Goal: Transaction & Acquisition: Subscribe to service/newsletter

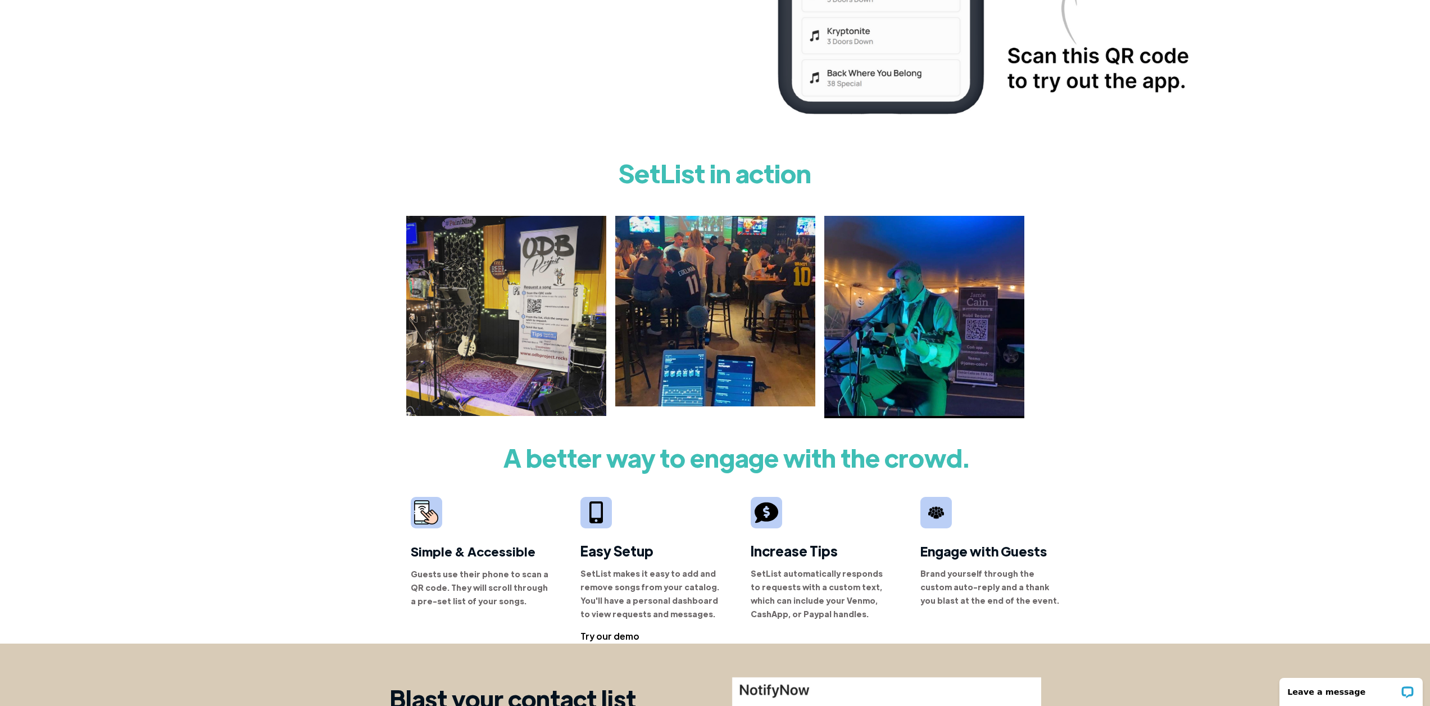
scroll to position [394, 0]
click at [611, 640] on div "Try our demo" at bounding box center [609, 636] width 59 height 13
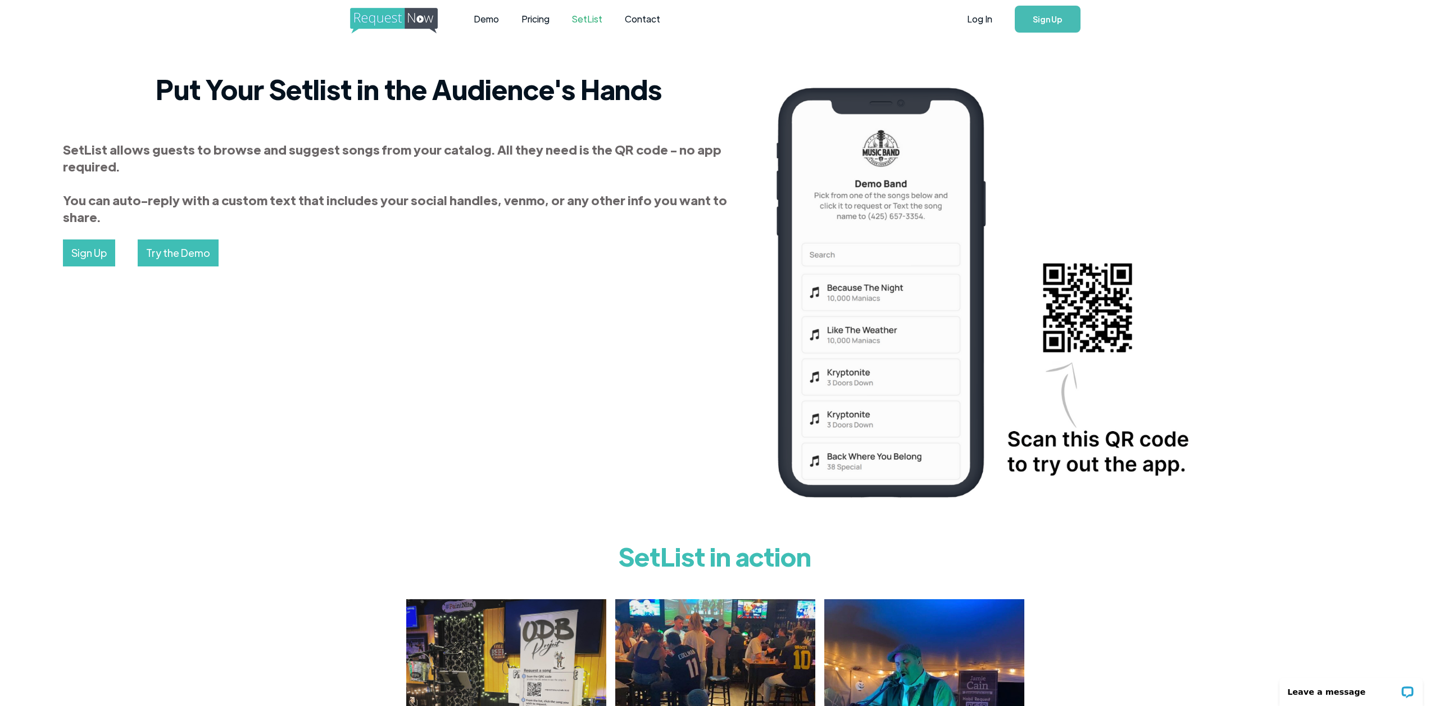
scroll to position [0, 0]
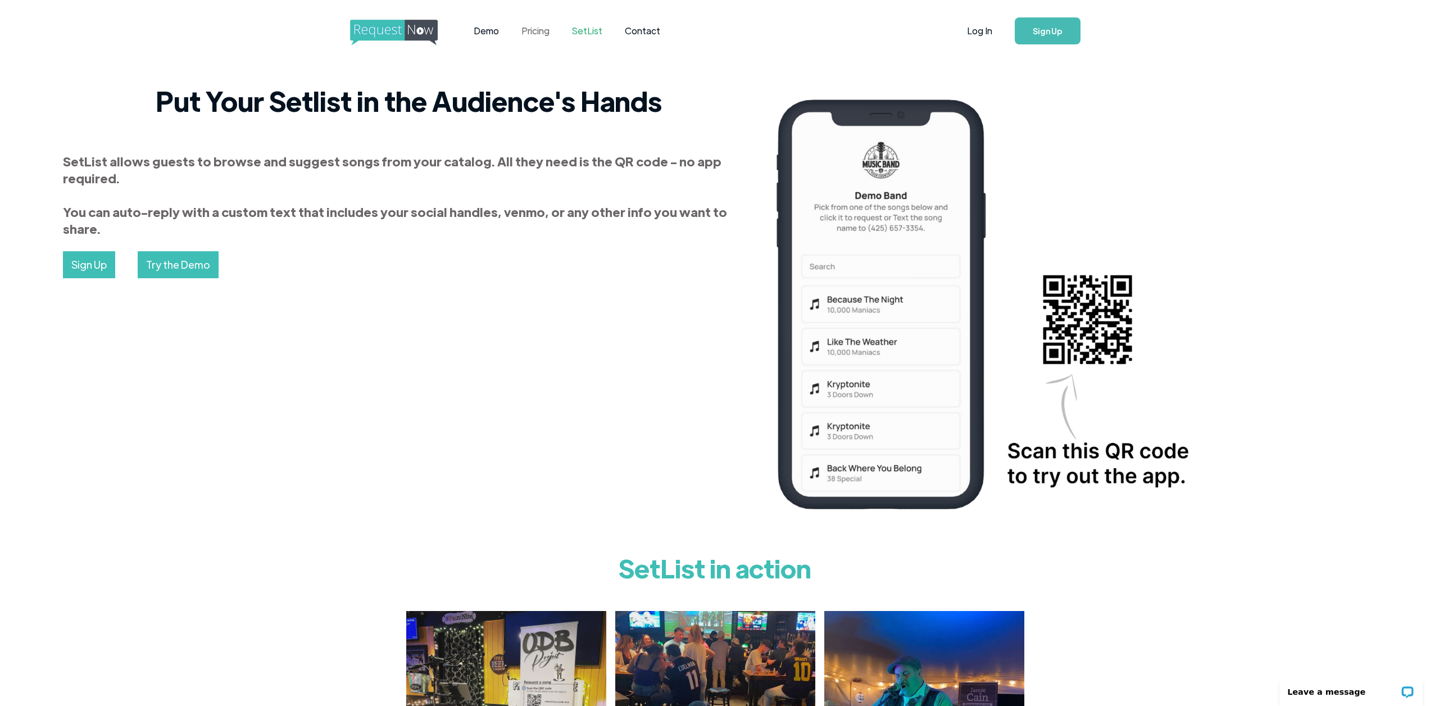
click at [534, 28] on link "Pricing" at bounding box center [535, 30] width 51 height 35
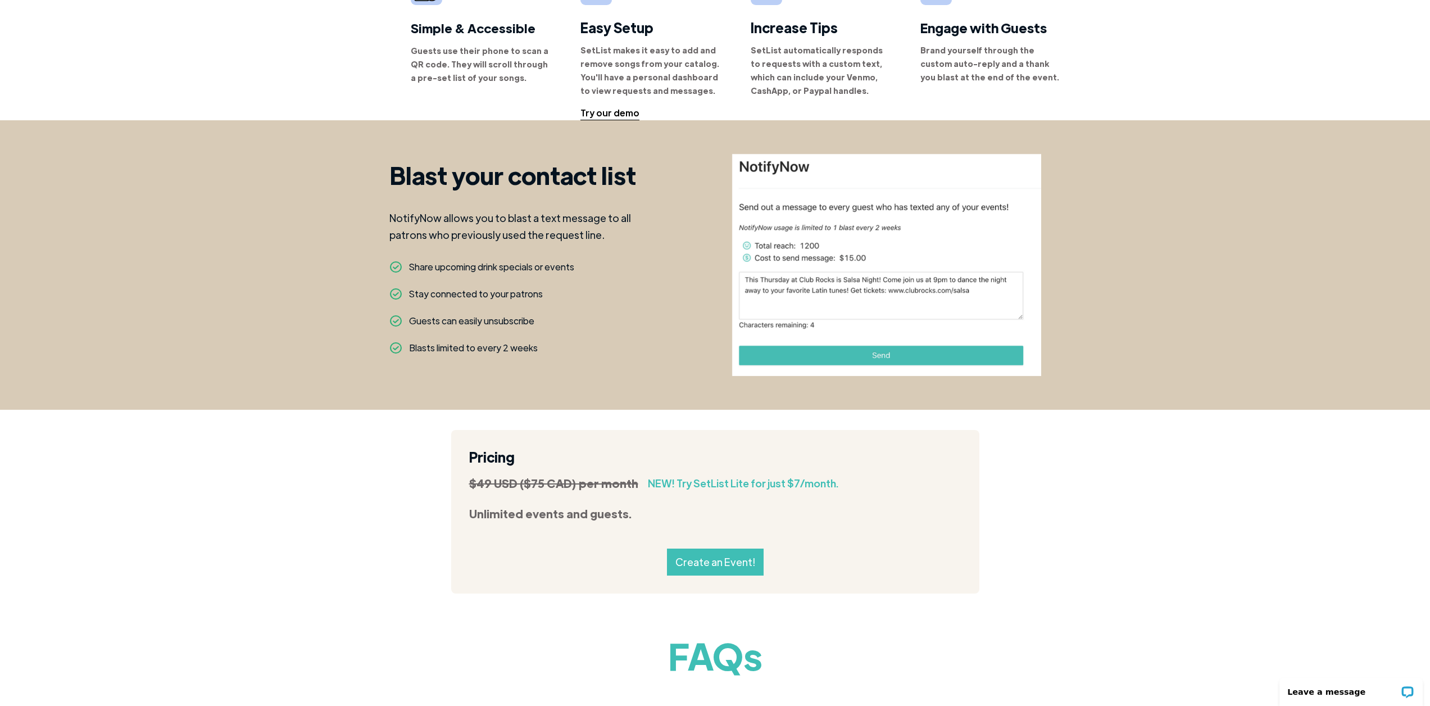
scroll to position [1169, 0]
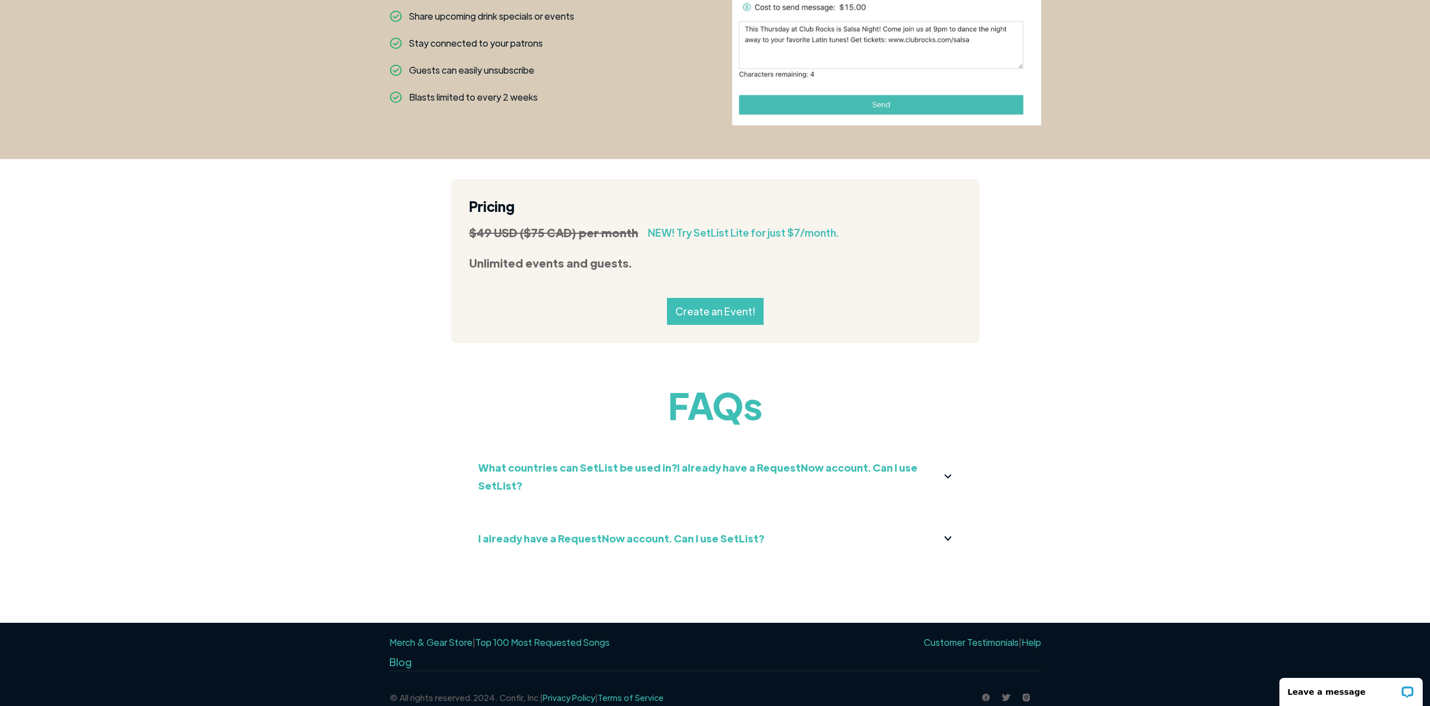
click at [942, 529] on div "I already have a RequestNow account. Can I use SetList?" at bounding box center [715, 538] width 474 height 18
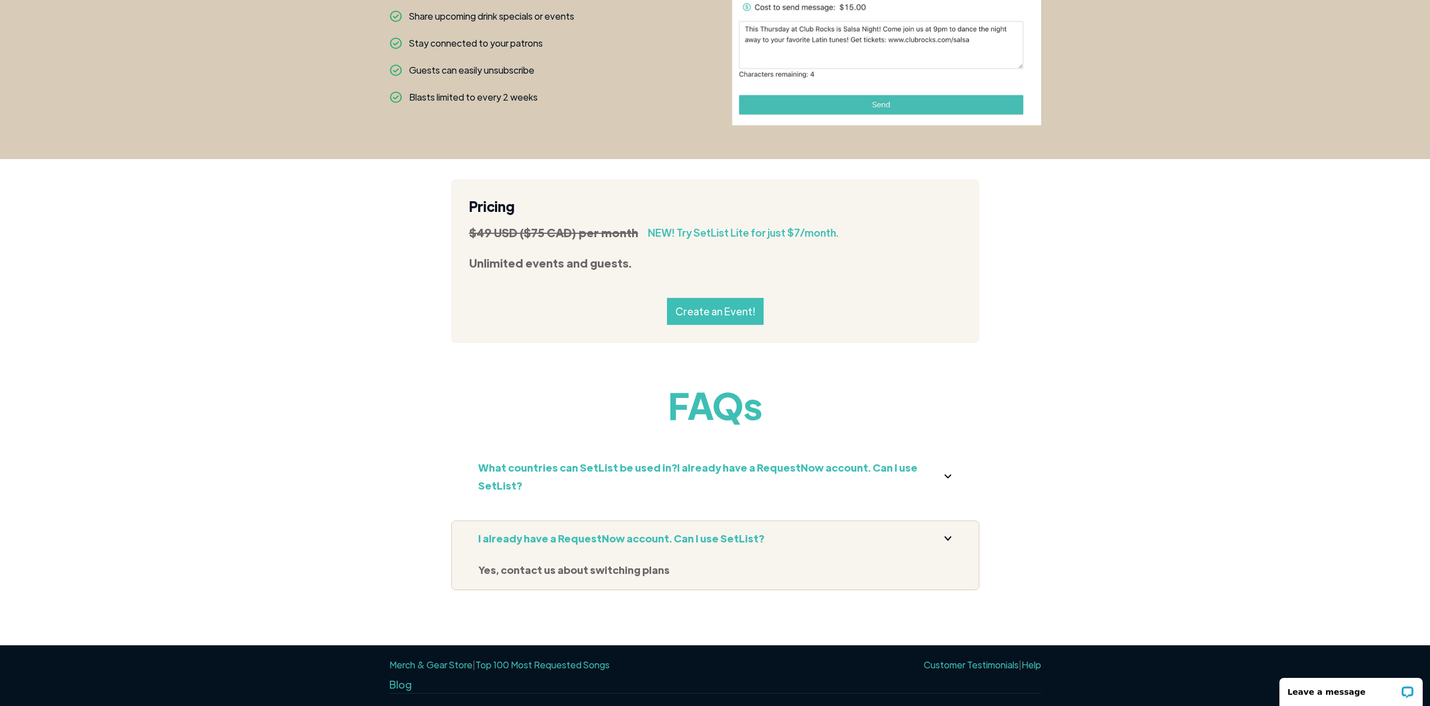
click at [600, 531] on strong "I already have a RequestNow account. Can I use SetList?" at bounding box center [621, 537] width 286 height 13
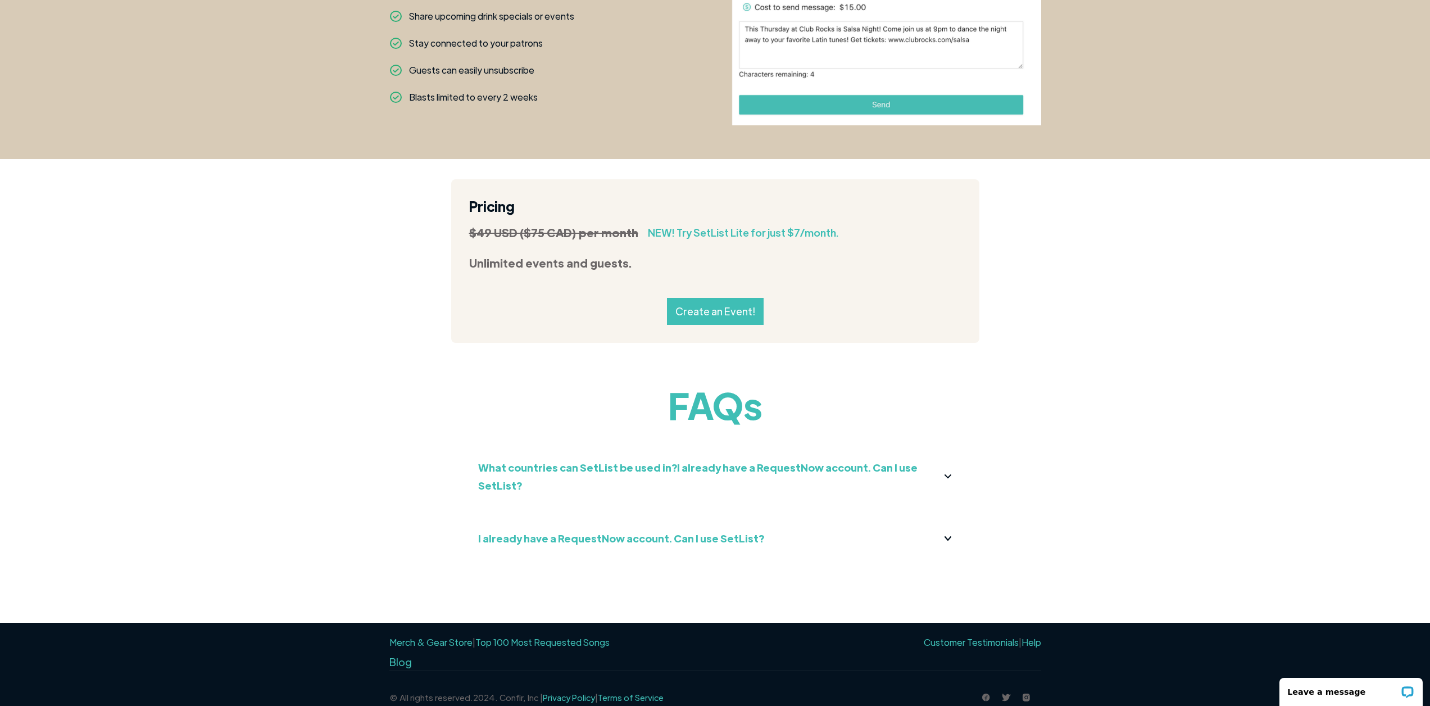
click at [601, 531] on strong "I already have a RequestNow account. Can I use SetList?" at bounding box center [621, 537] width 286 height 13
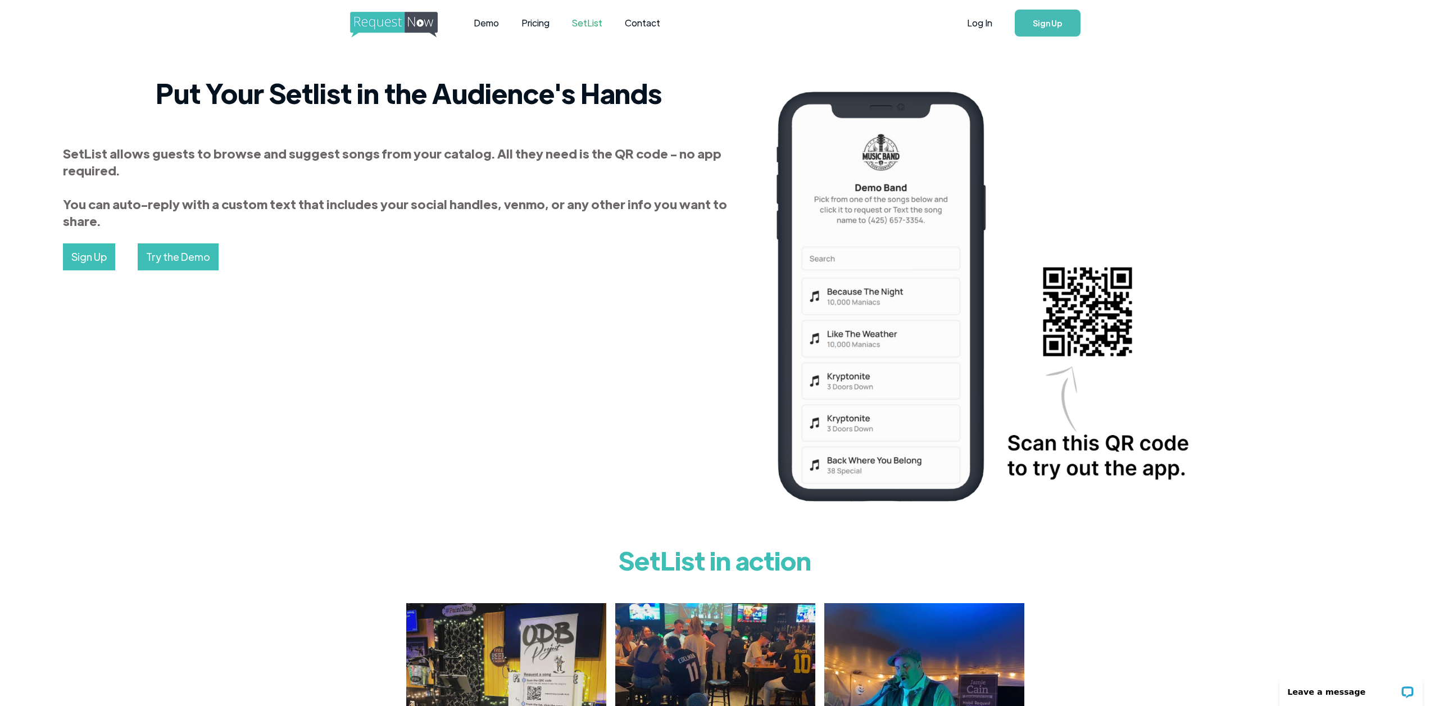
scroll to position [0, 0]
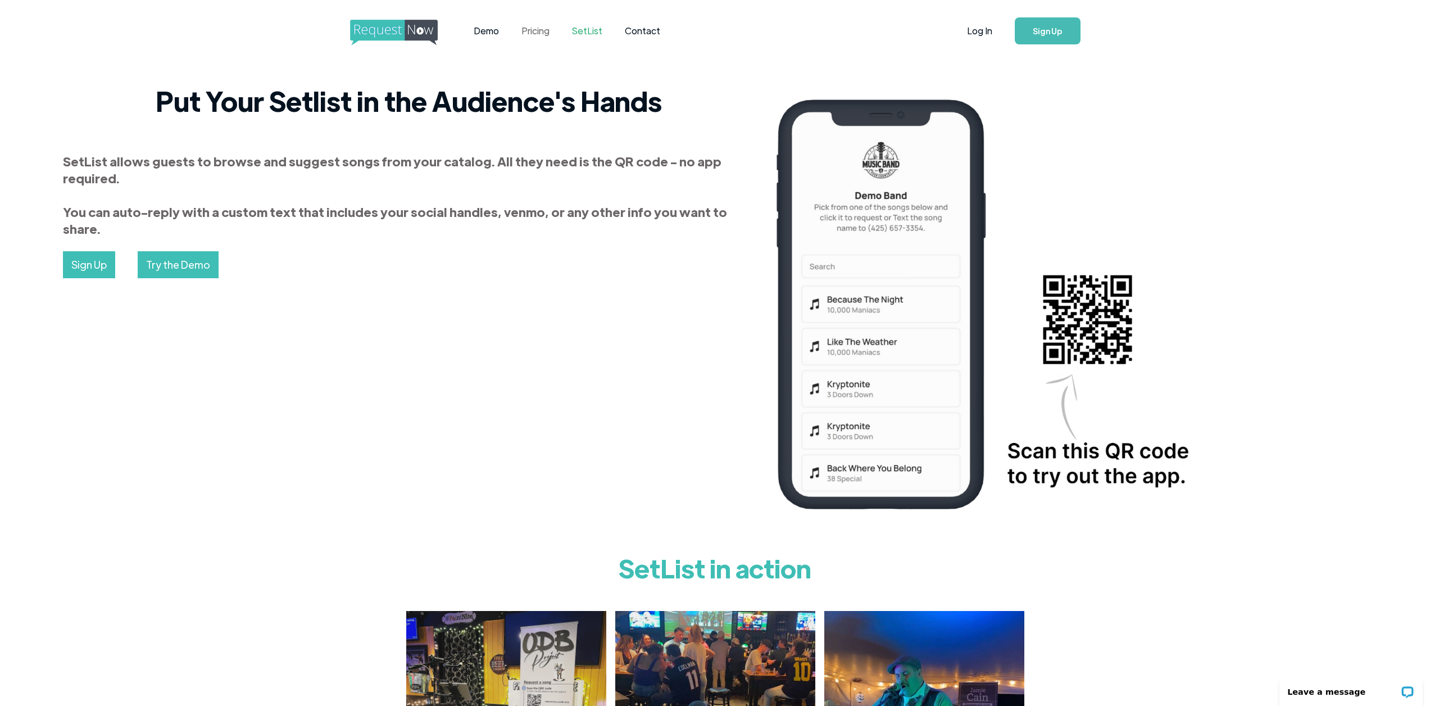
click at [537, 30] on link "Pricing" at bounding box center [535, 30] width 51 height 35
click at [407, 31] on img "home" at bounding box center [404, 33] width 108 height 26
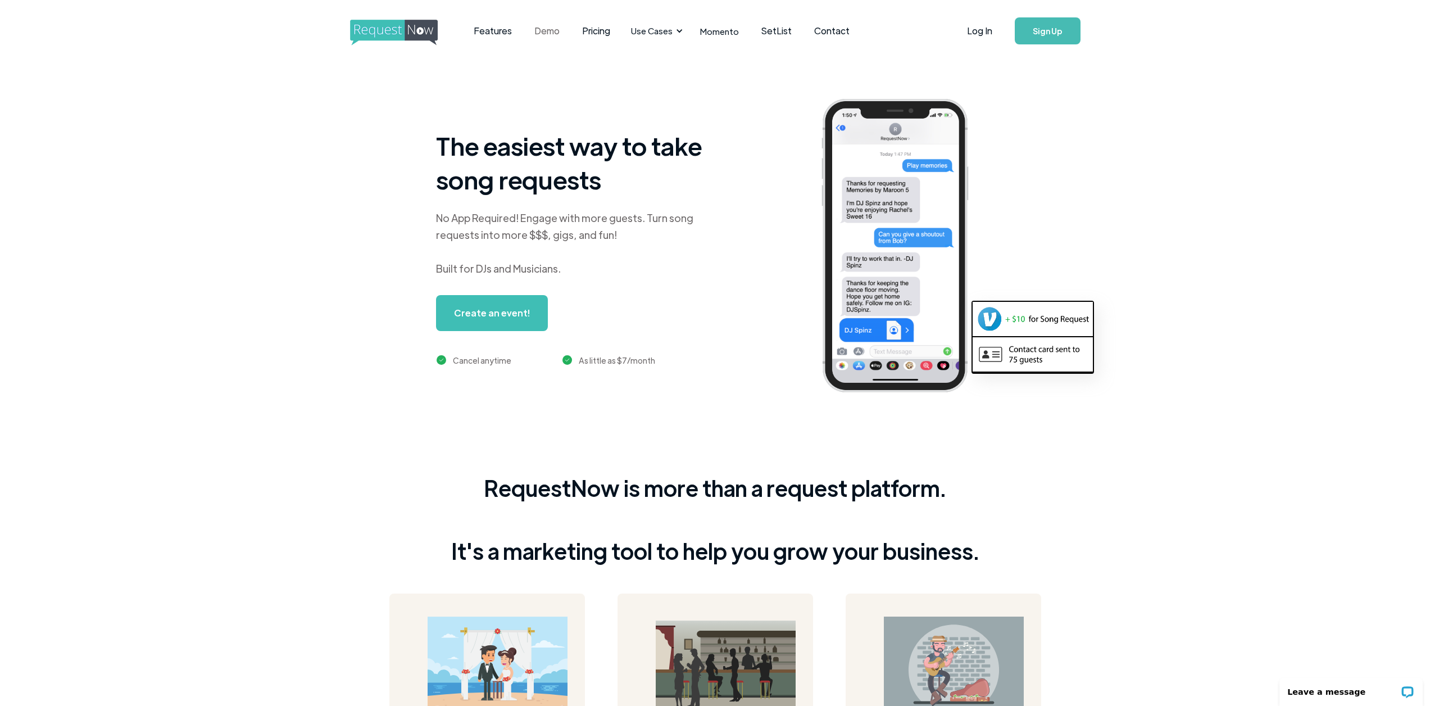
click at [551, 33] on link "Demo" at bounding box center [547, 30] width 48 height 35
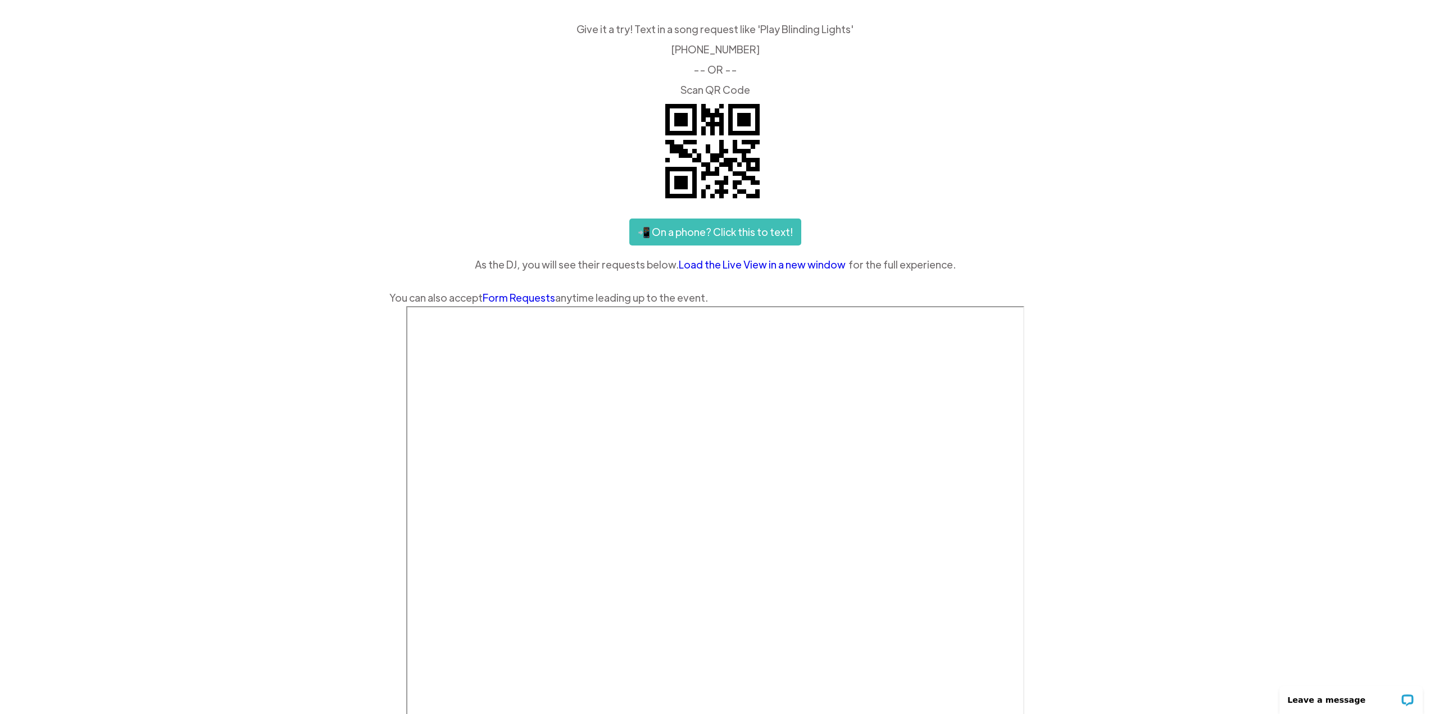
scroll to position [49, 0]
click at [760, 263] on link "Load the Live View in a new window" at bounding box center [764, 264] width 170 height 17
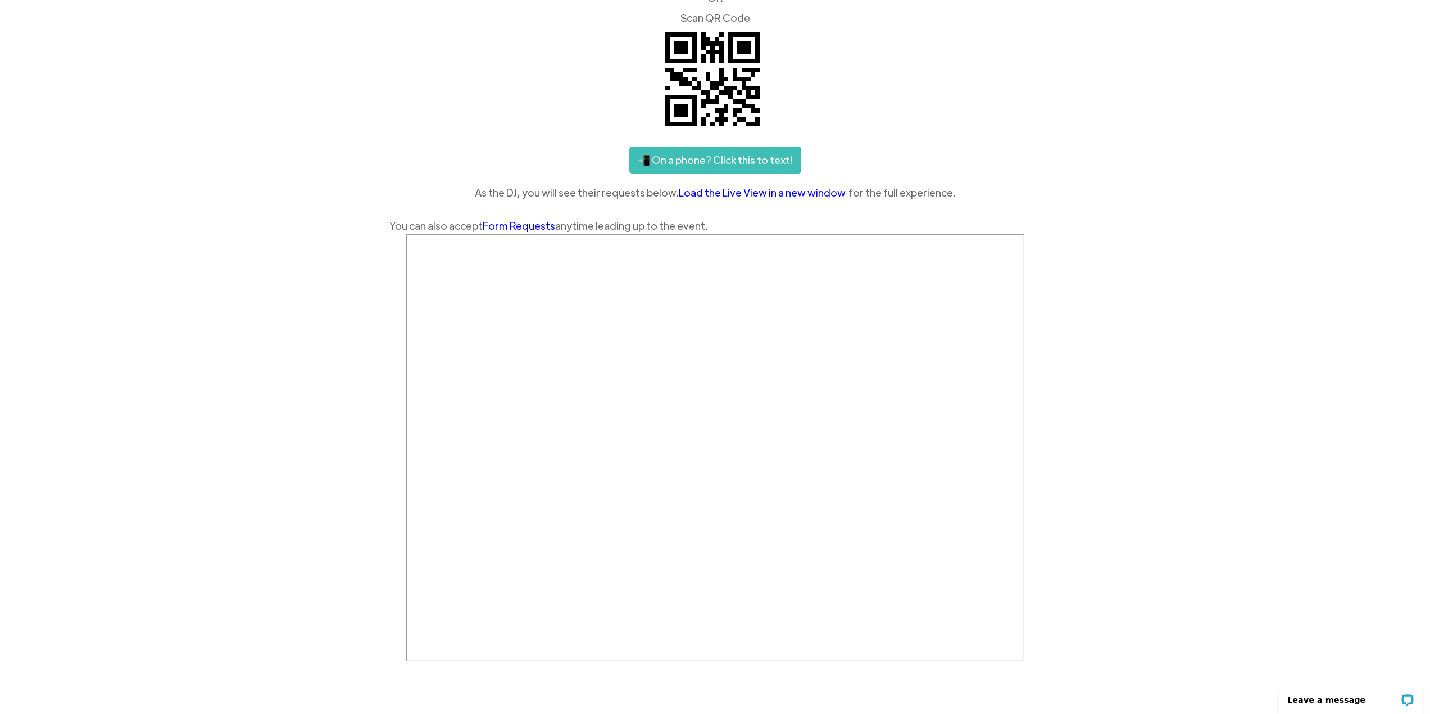
scroll to position [0, 0]
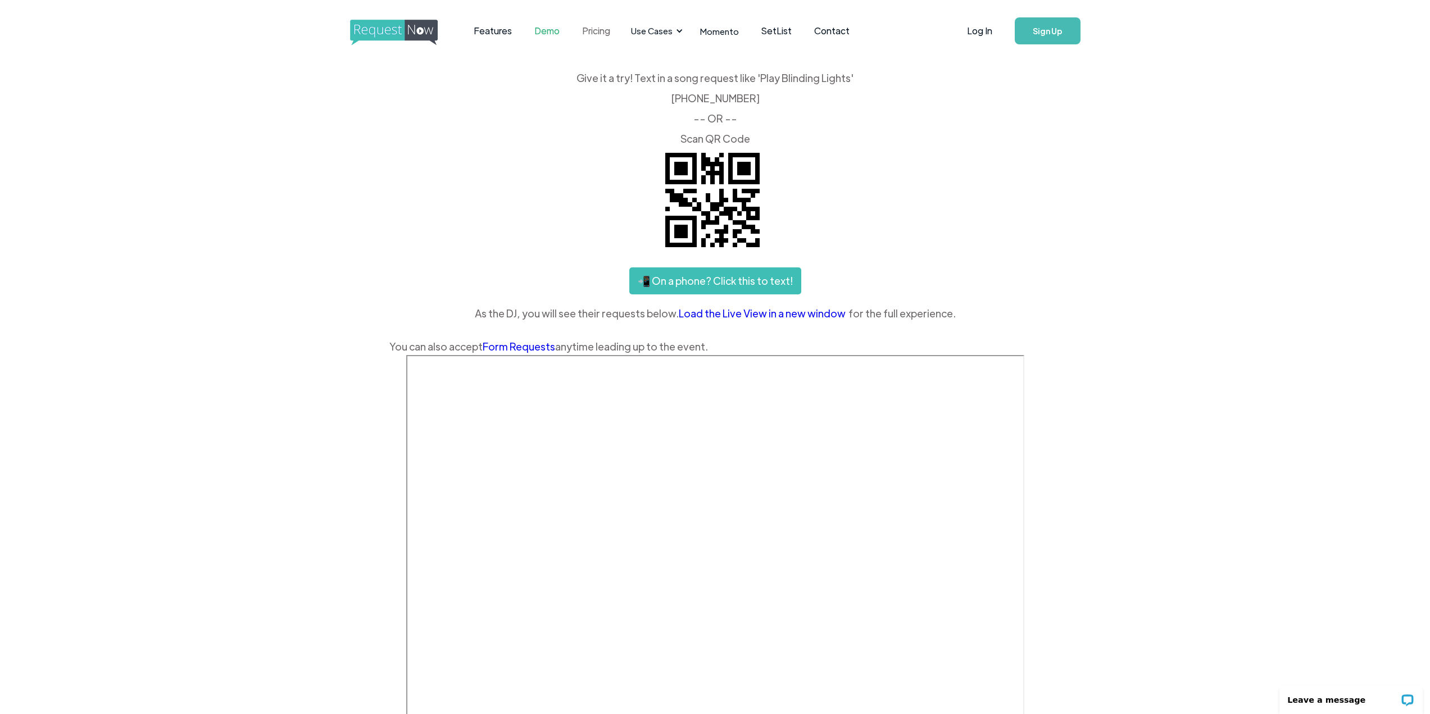
click at [599, 32] on link "Pricing" at bounding box center [596, 30] width 51 height 35
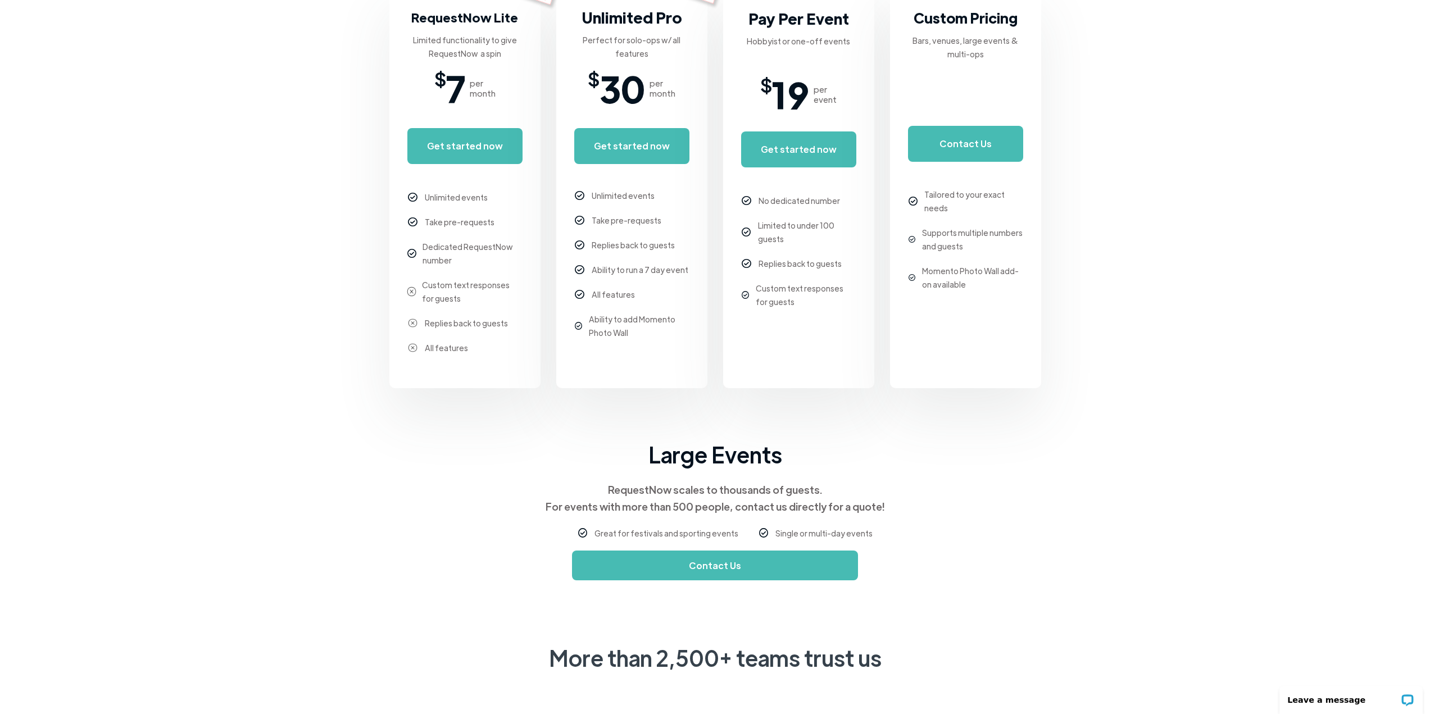
scroll to position [287, 0]
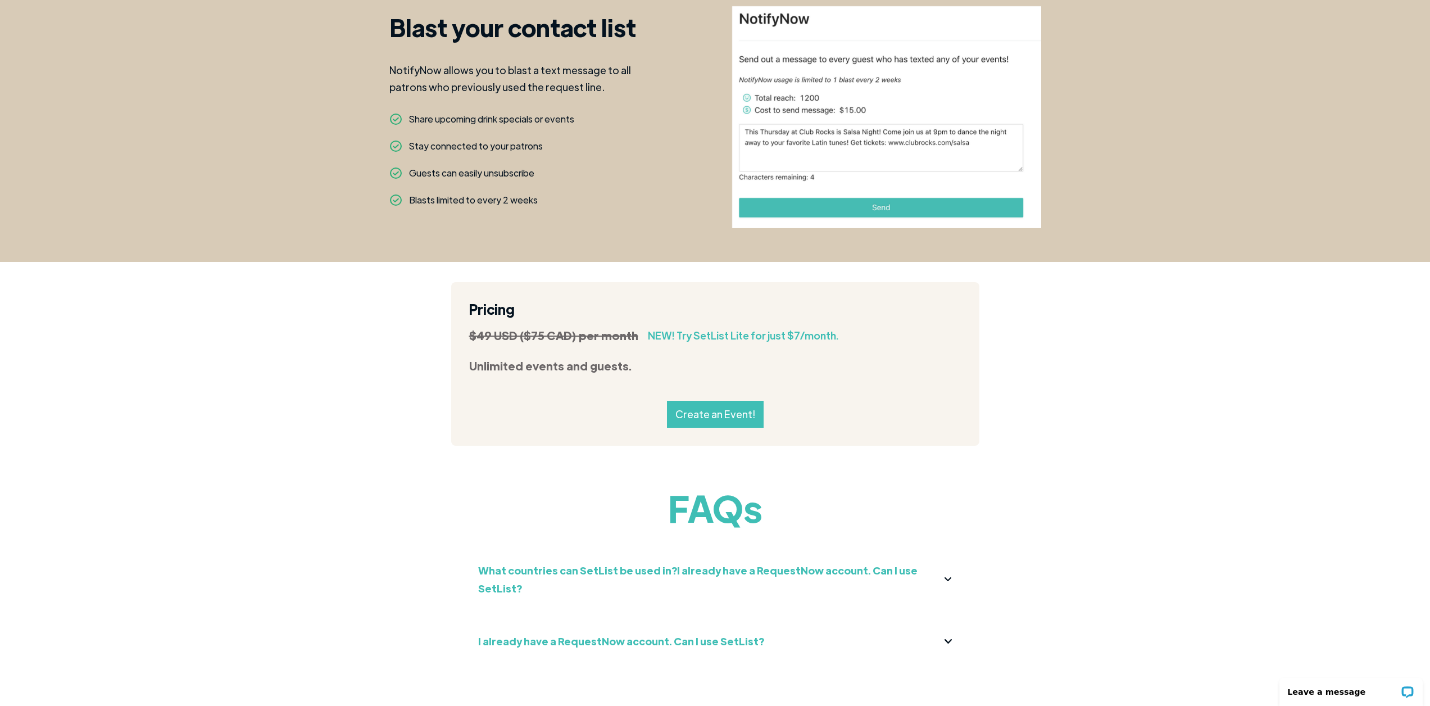
scroll to position [1066, 0]
click at [717, 413] on link "Create an Event!" at bounding box center [715, 413] width 97 height 27
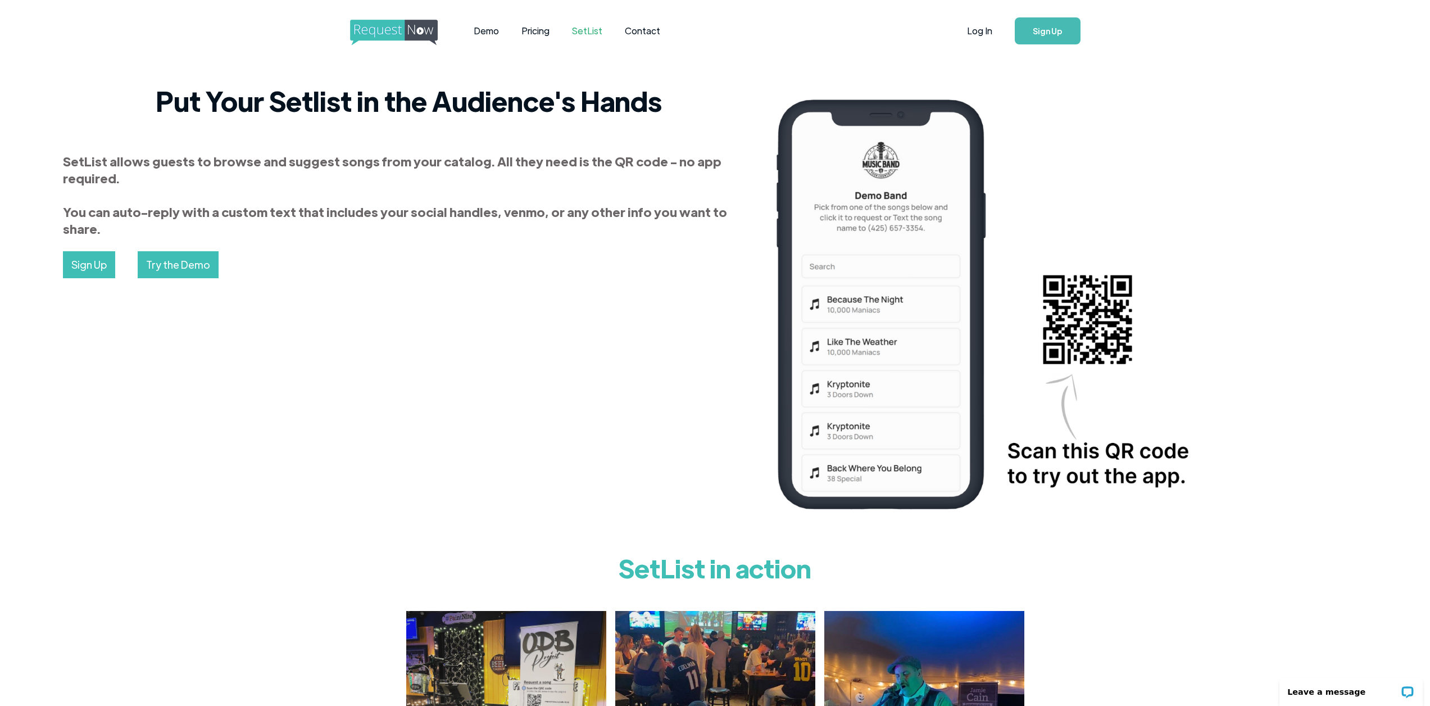
click at [1053, 34] on link "Sign Up" at bounding box center [1048, 30] width 66 height 27
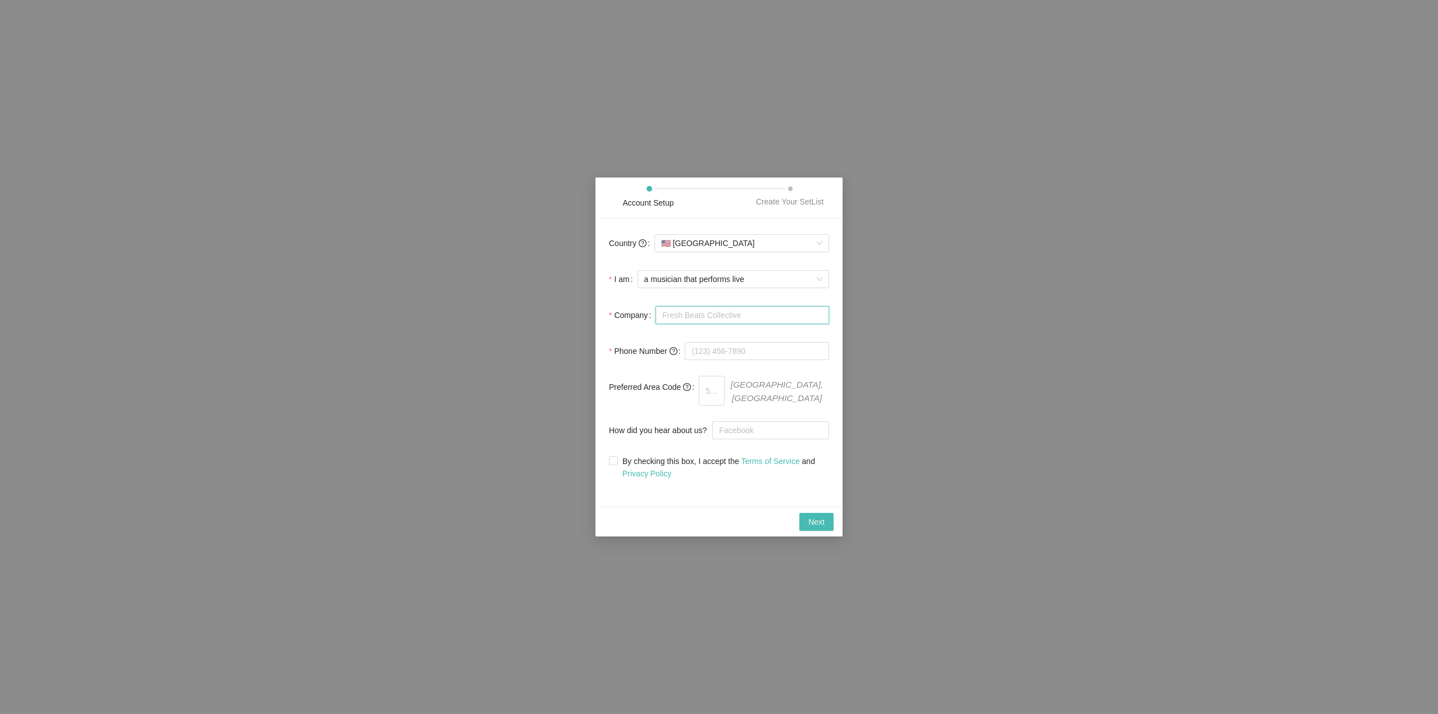
click at [727, 317] on input "Company" at bounding box center [743, 315] width 174 height 18
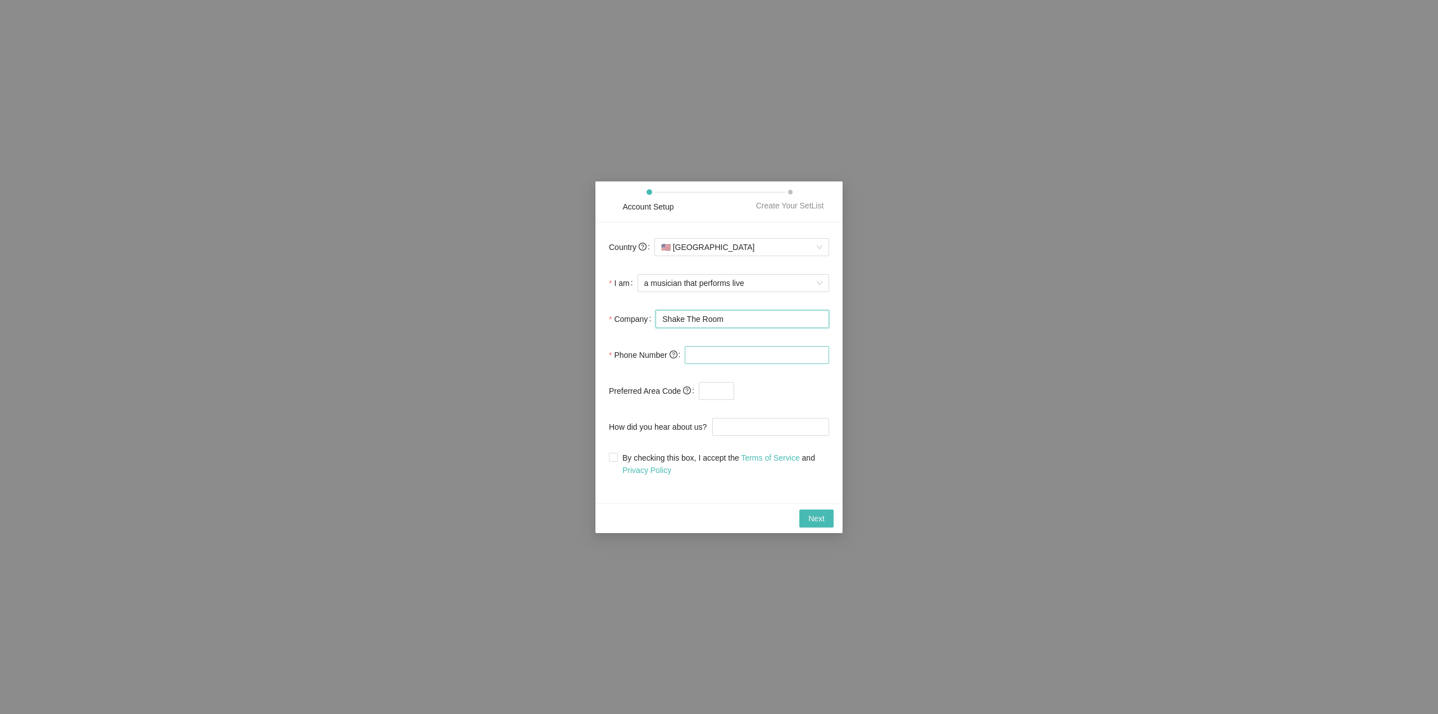
type input "Shake The Room"
click at [710, 354] on input "tel" at bounding box center [757, 355] width 144 height 18
type input "[PHONE_NUMBER]"
click at [612, 458] on input "By checking this box, I accept the Terms of Service and Privacy Policy" at bounding box center [613, 457] width 8 height 8
checkbox input "true"
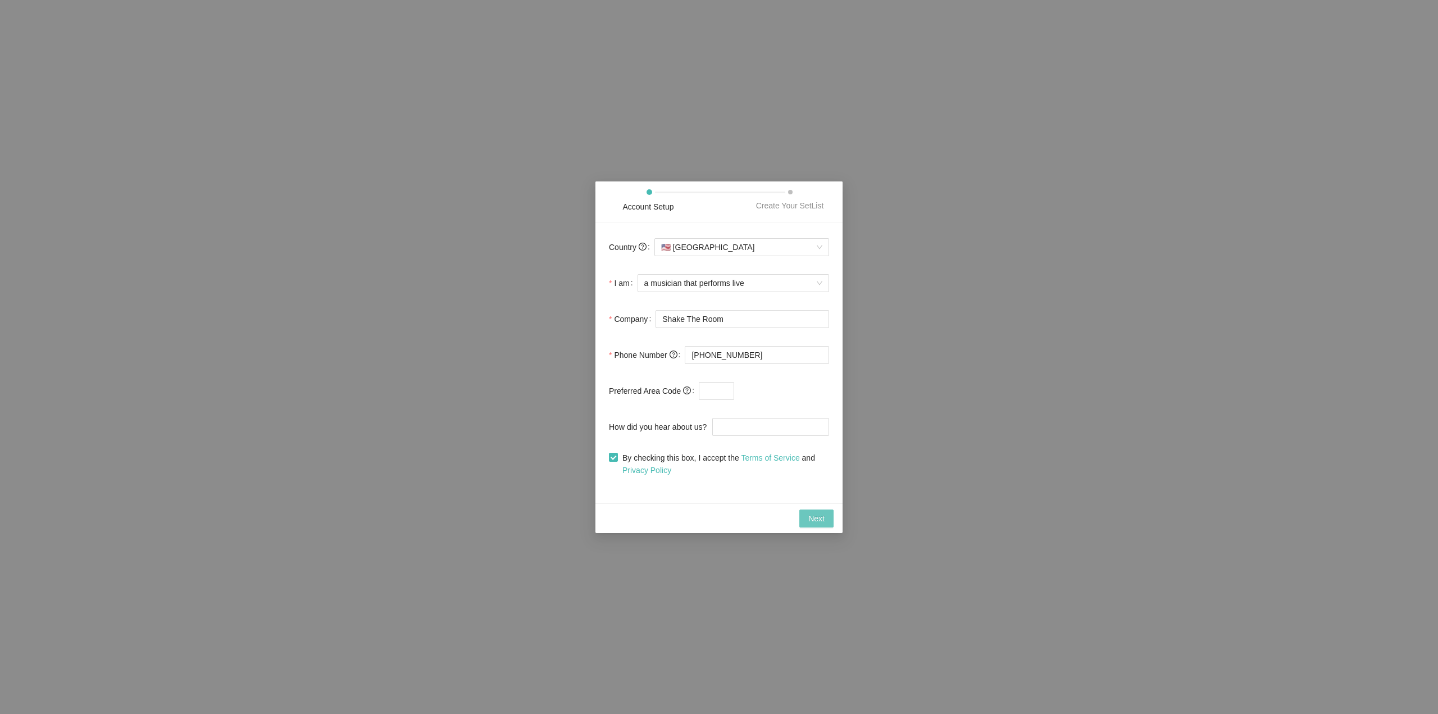
click at [810, 520] on span "Next" at bounding box center [816, 518] width 16 height 12
